Goal: Information Seeking & Learning: Learn about a topic

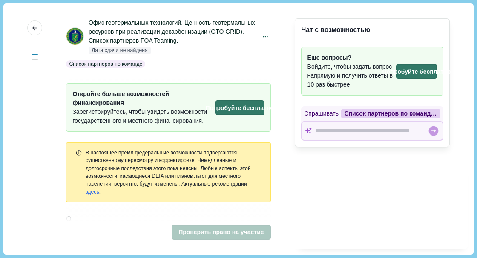
drag, startPoint x: 656, startPoint y: 0, endPoint x: 402, endPoint y: 155, distance: 297.5
click at [402, 155] on div "Чат с возможностью Еще вопросы? Войдите, чтобы задать вопрос напрямую и получит…" at bounding box center [372, 128] width 155 height 239
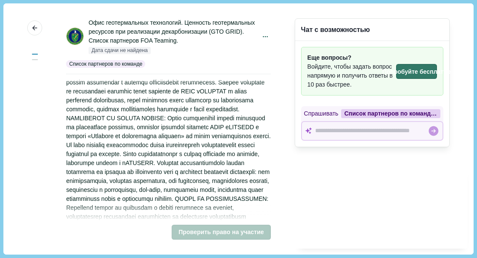
scroll to position [256, 0]
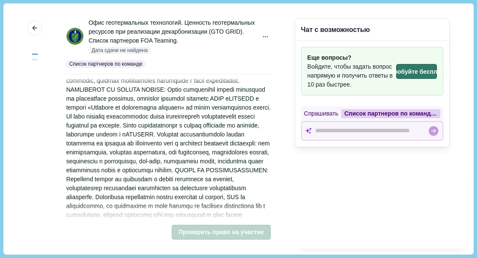
click at [234, 233] on font "Проверить право на участие" at bounding box center [220, 231] width 85 height 7
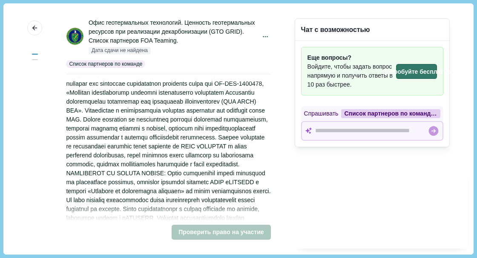
scroll to position [0, 0]
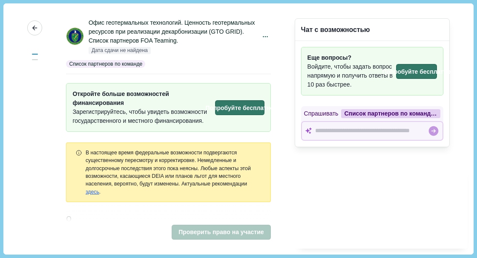
click at [34, 31] on icon "button" at bounding box center [35, 28] width 8 height 8
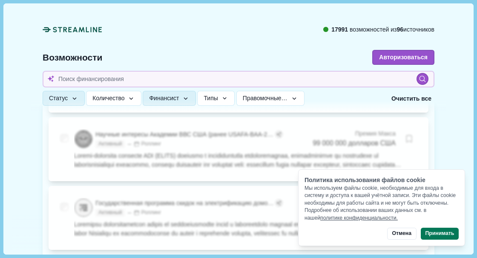
scroll to position [994, 0]
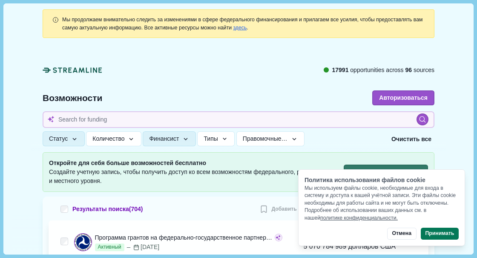
scroll to position [113, 0]
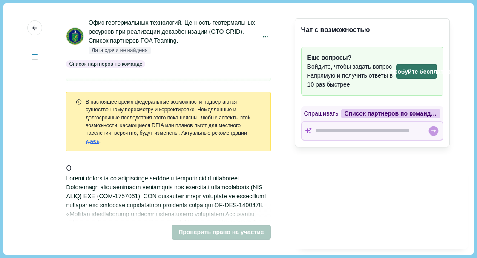
scroll to position [57, 0]
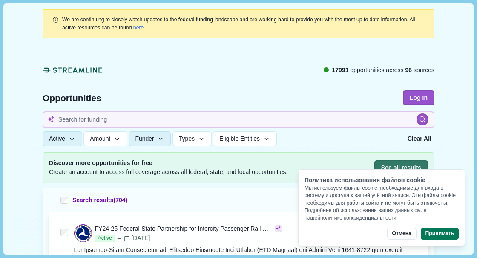
scroll to position [113, 0]
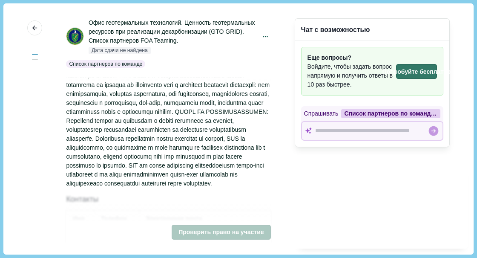
scroll to position [341, 0]
